Goal: Task Accomplishment & Management: Manage account settings

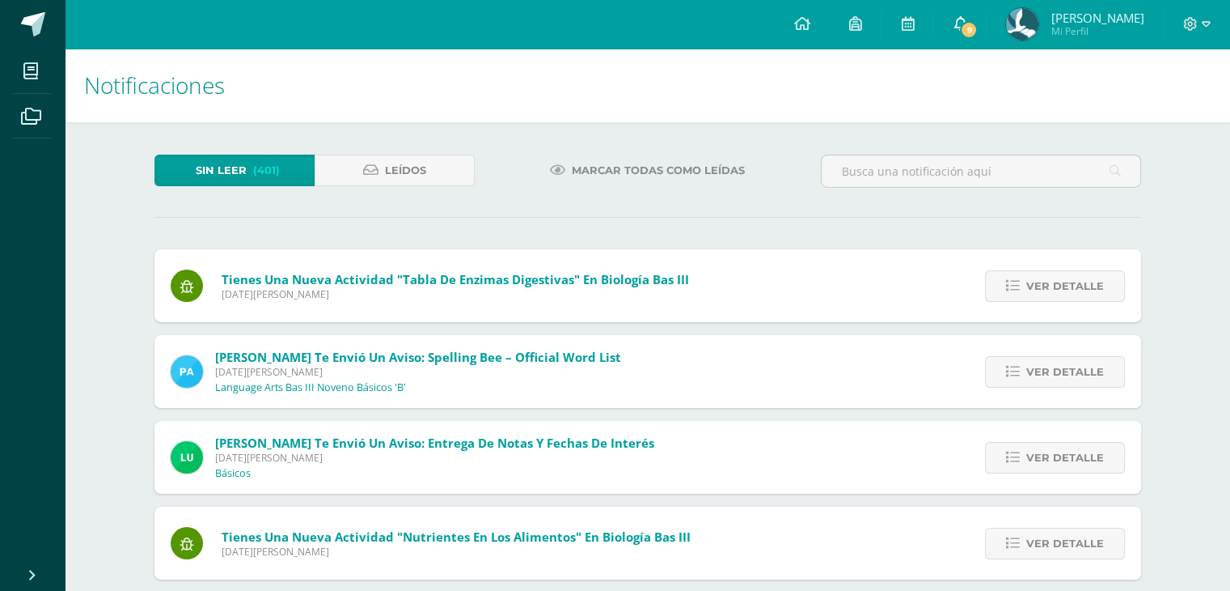
click at [978, 36] on span "9" at bounding box center [969, 30] width 18 height 18
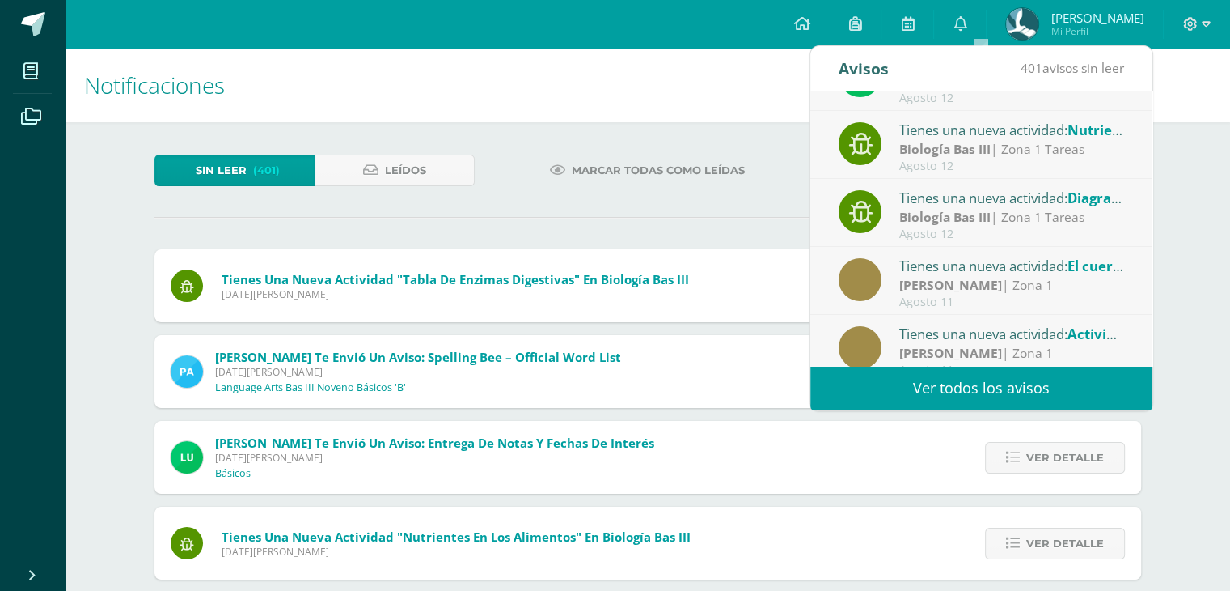
scroll to position [269, 0]
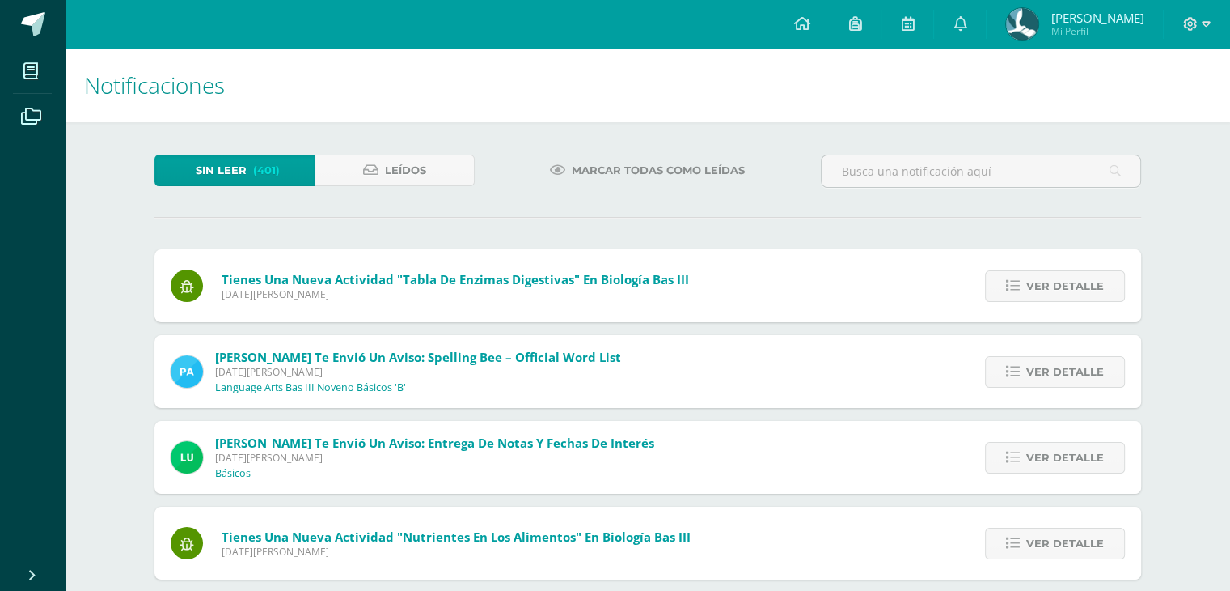
click at [705, 156] on span "Marcar todas como leídas" at bounding box center [658, 170] width 173 height 30
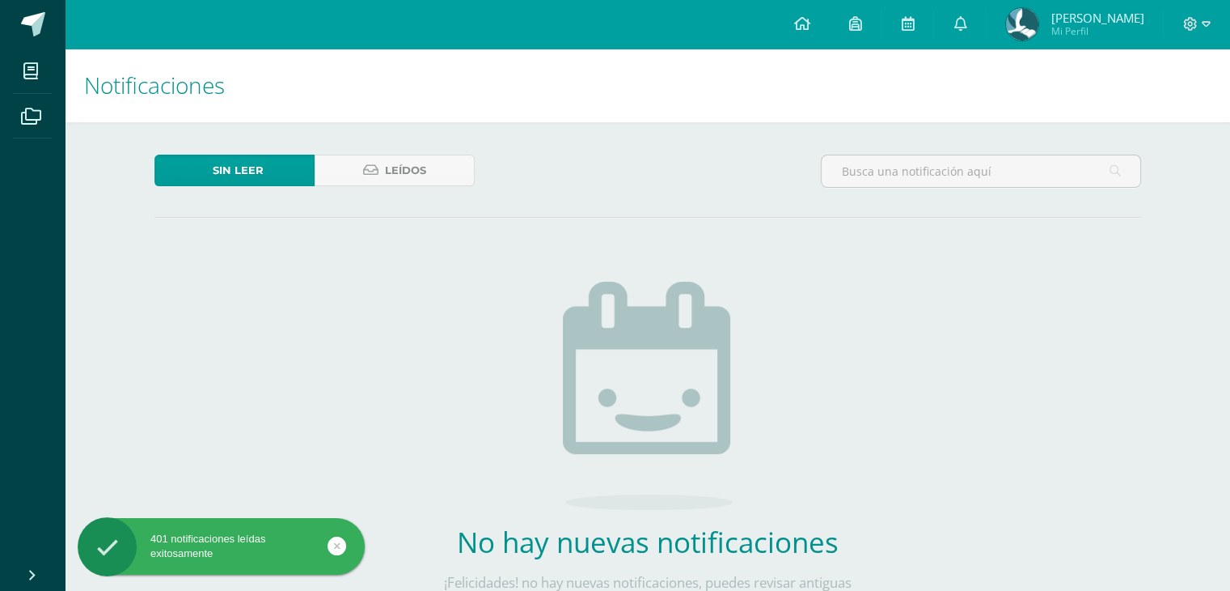
drag, startPoint x: 145, startPoint y: 1, endPoint x: 0, endPoint y: -20, distance: 146.3
click at [0, 0] on html "401 notificaciones leídas exitosamente Mis cursos Archivos Cerrar panel Artes P…" at bounding box center [615, 346] width 1230 height 693
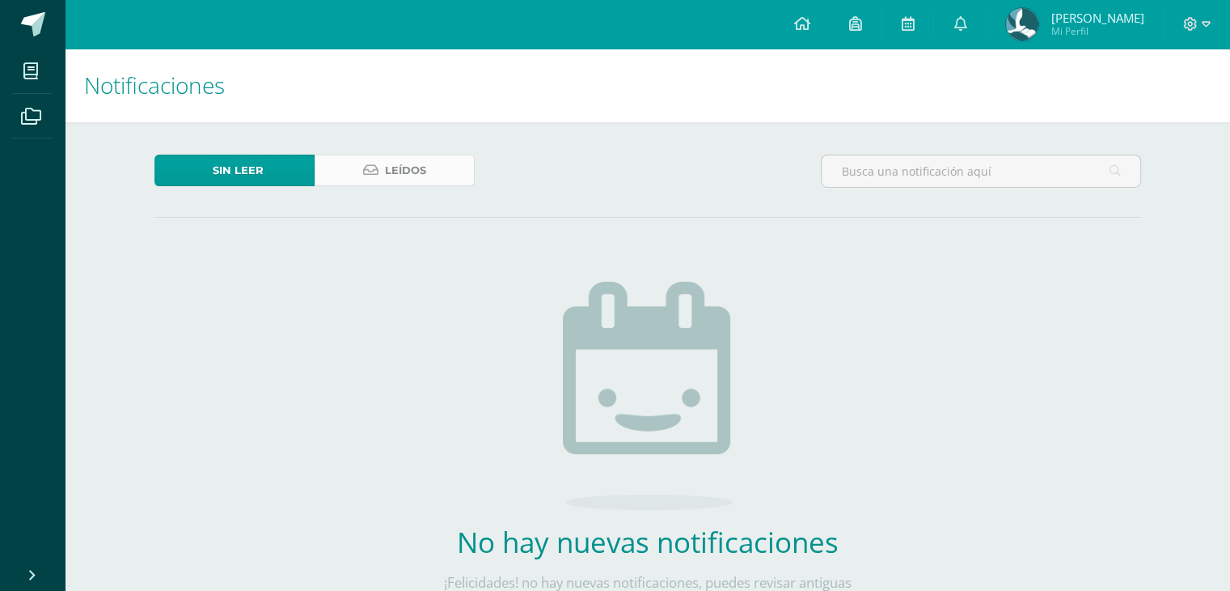
click at [383, 172] on link "Leídos" at bounding box center [395, 171] width 160 height 32
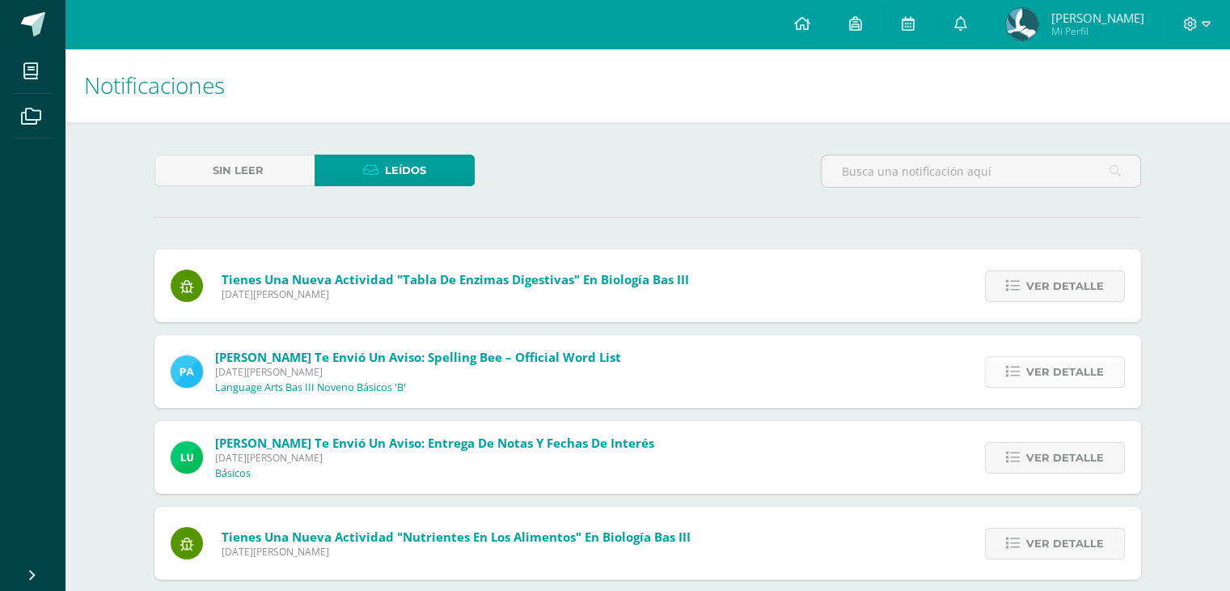
click at [1009, 379] on link "Ver detalle" at bounding box center [1055, 372] width 140 height 32
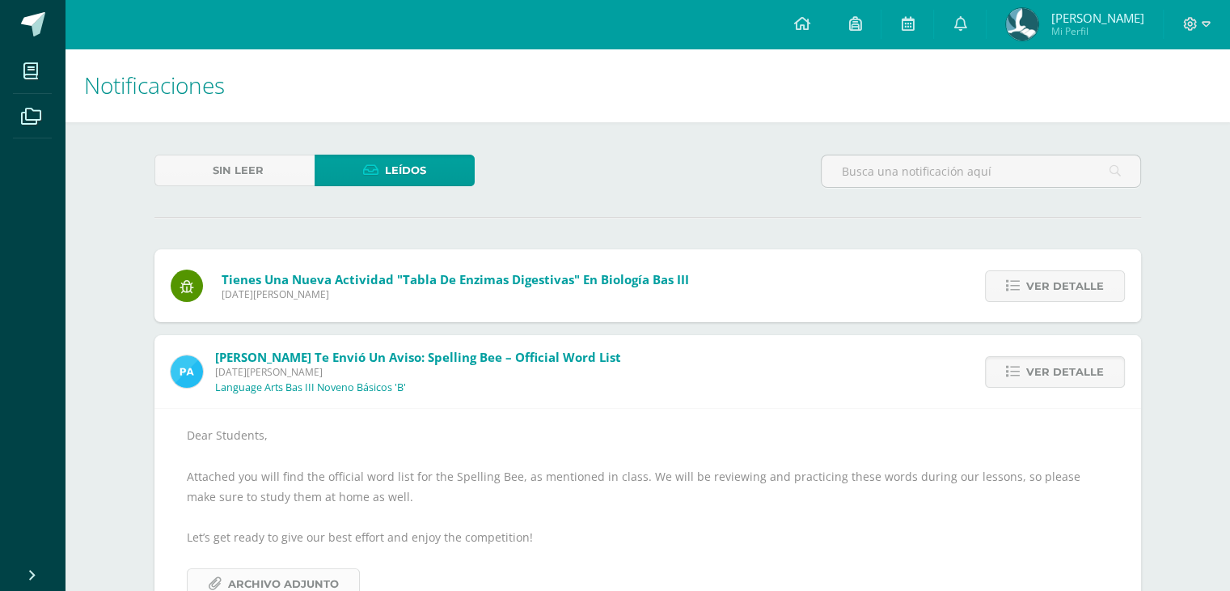
click at [317, 583] on span "Archivo Adjunto" at bounding box center [283, 584] width 111 height 30
